Goal: Transaction & Acquisition: Subscribe to service/newsletter

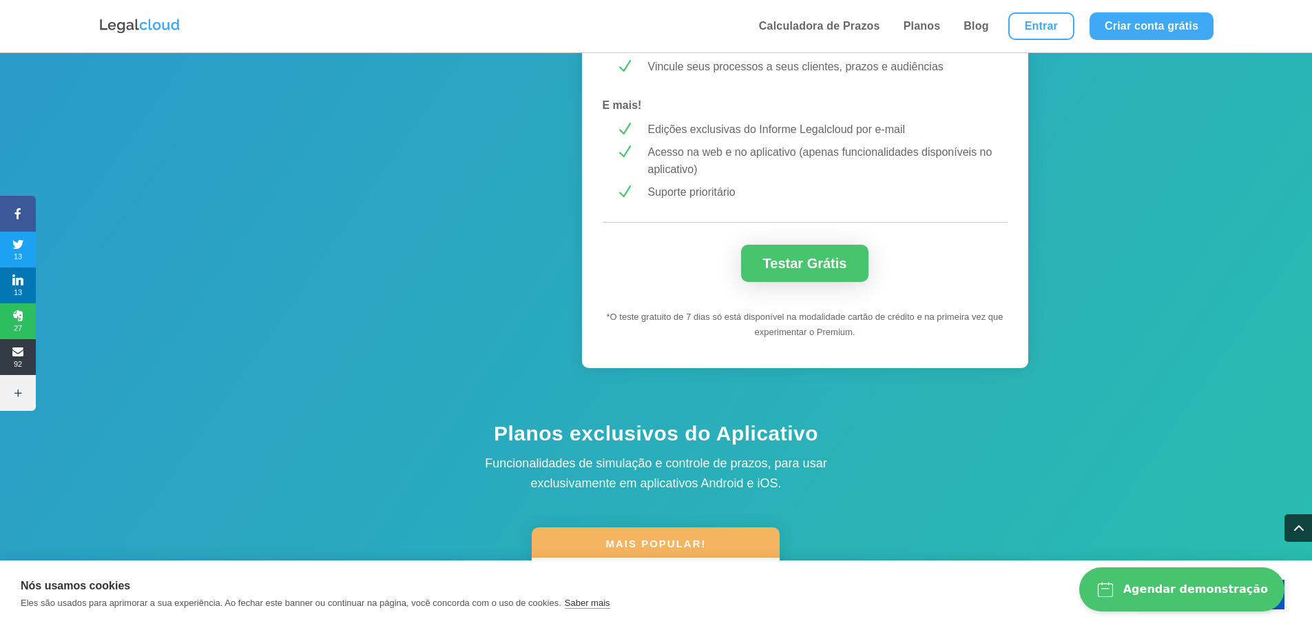
scroll to position [1292, 0]
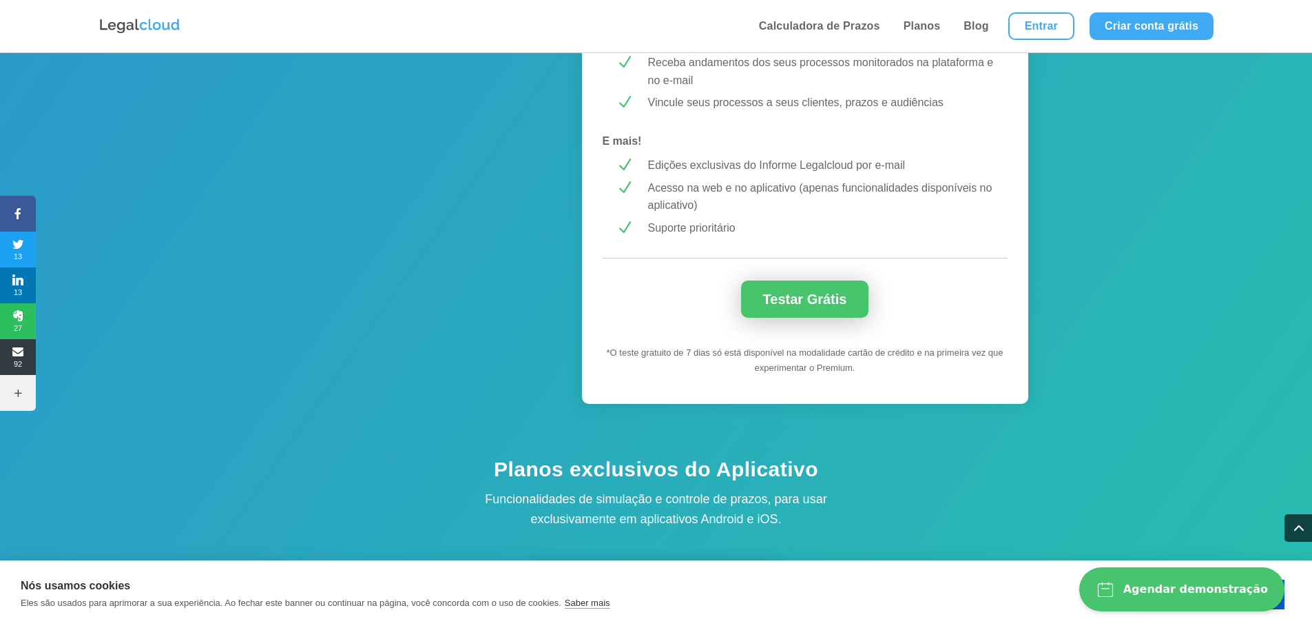
click at [814, 301] on link "Testar Grátis" at bounding box center [805, 298] width 128 height 37
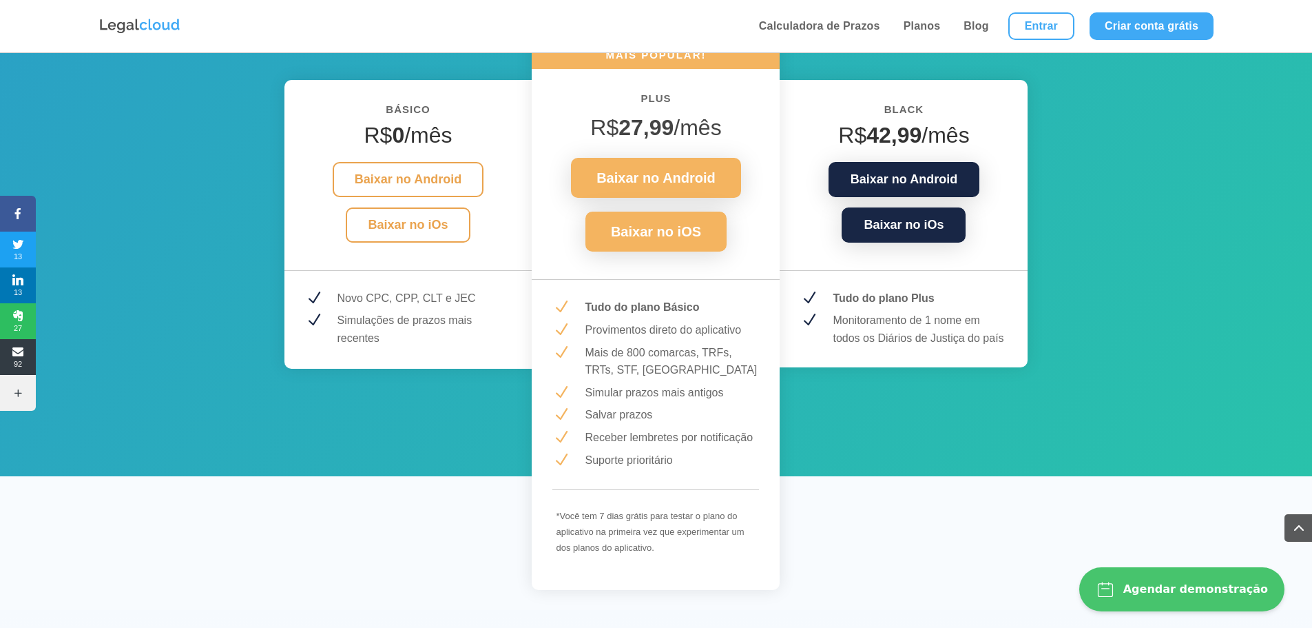
scroll to position [1791, 0]
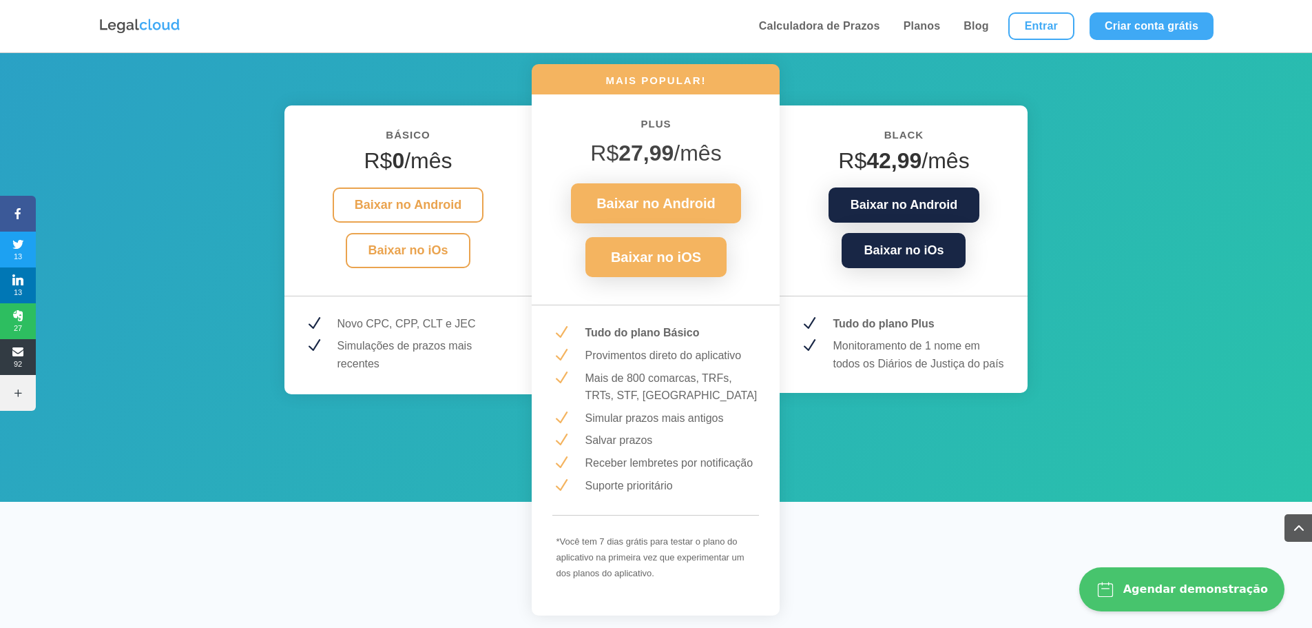
click at [729, 469] on p "Receber lembretes por notificação" at bounding box center [672, 463] width 174 height 18
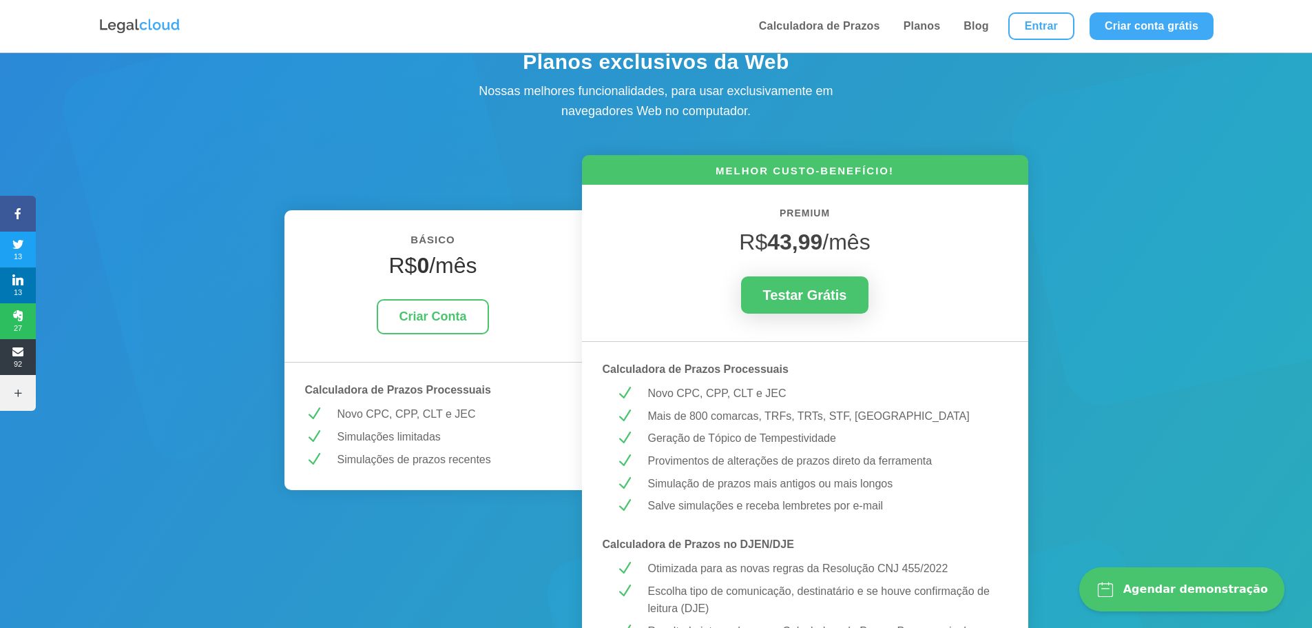
scroll to position [0, 0]
